Goal: Communication & Community: Participate in discussion

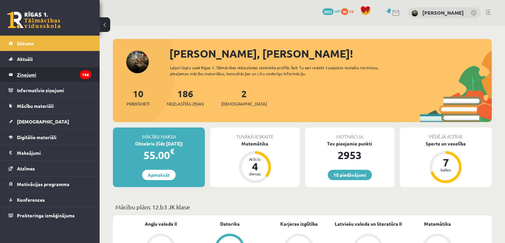
click at [47, 72] on legend "Ziņojumi 186" at bounding box center [54, 74] width 74 height 15
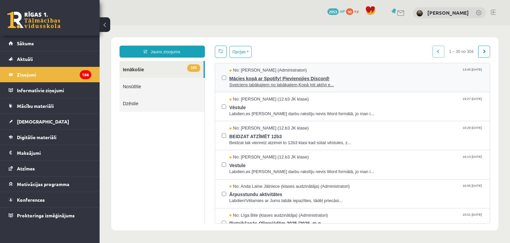
click at [333, 73] on span "Mācies kopā ar Spotify! Pievienojies Discord!" at bounding box center [357, 77] width 254 height 8
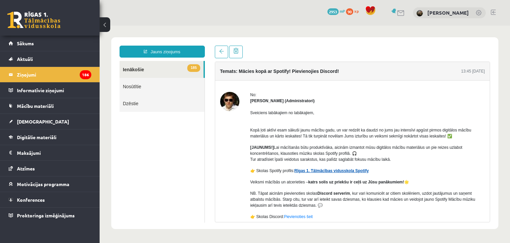
scroll to position [33, 0]
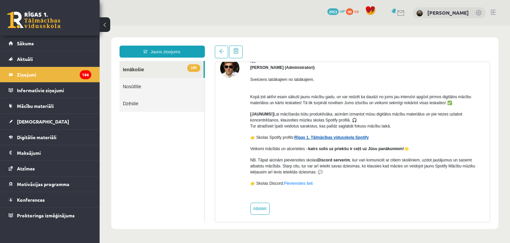
click at [308, 137] on link "Rīgas 1. Tālmācības vidusskola Spotify" at bounding box center [332, 137] width 74 height 5
click at [304, 184] on link "Pievienoties šeit" at bounding box center [298, 183] width 29 height 5
click at [46, 68] on legend "Ziņojumi 186" at bounding box center [54, 74] width 74 height 15
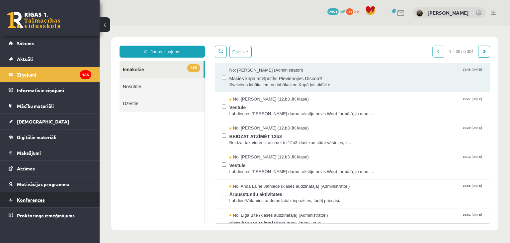
scroll to position [0, 0]
click at [328, 13] on span "2953" at bounding box center [333, 11] width 11 height 7
